Goal: Entertainment & Leisure: Browse casually

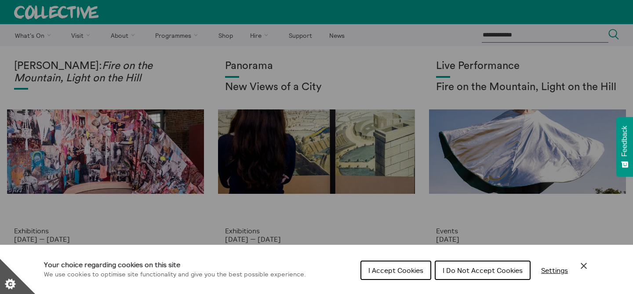
click at [453, 273] on span "I Do Not Accept Cookies" at bounding box center [483, 270] width 80 height 9
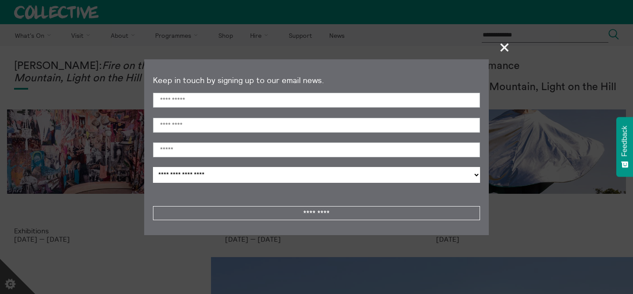
click at [505, 43] on span "+" at bounding box center [505, 47] width 26 height 26
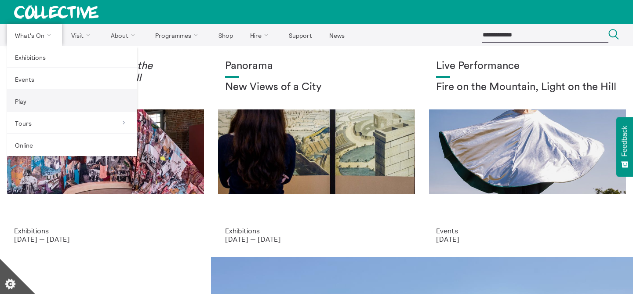
click at [47, 90] on link "Play" at bounding box center [72, 101] width 130 height 22
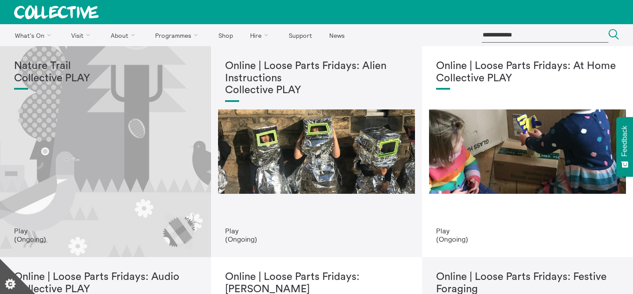
click at [79, 97] on div "Nature Trail Collective PLAY" at bounding box center [105, 143] width 183 height 167
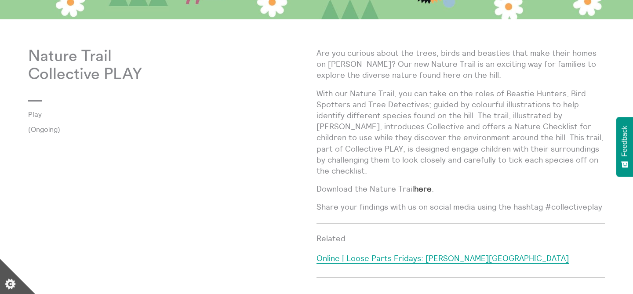
scroll to position [372, 0]
